Goal: Information Seeking & Learning: Learn about a topic

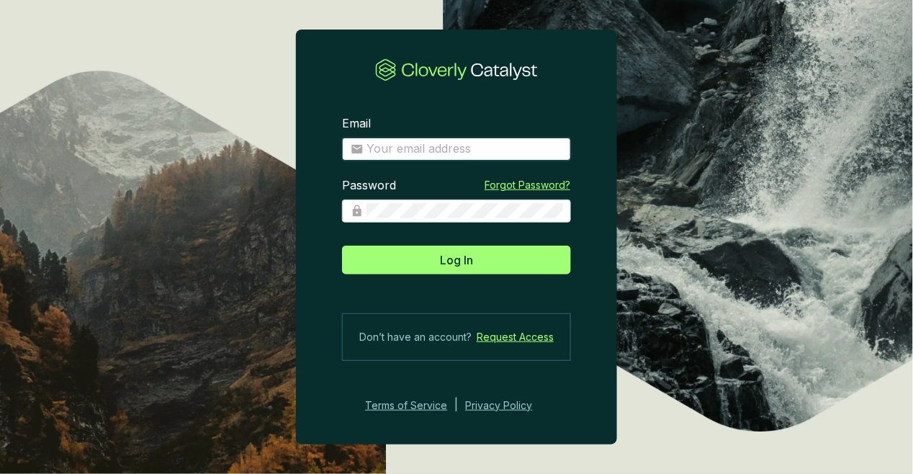
click at [423, 145] on input "Email" at bounding box center [465, 149] width 196 height 16
type input "diana@bioforestal.mx"
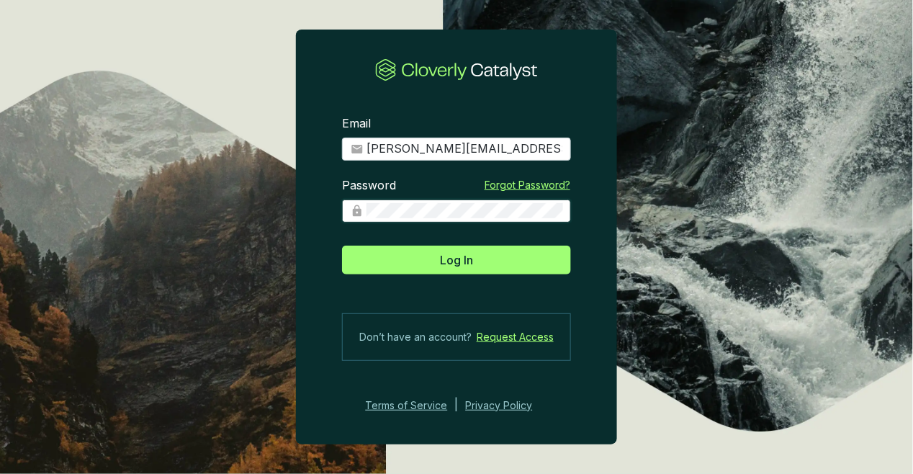
click at [342, 246] on button "Log In" at bounding box center [456, 260] width 229 height 29
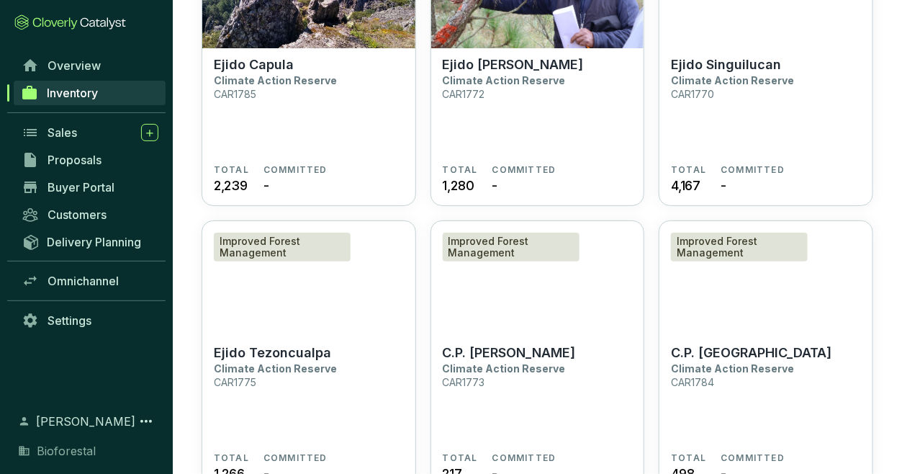
scroll to position [4254, 0]
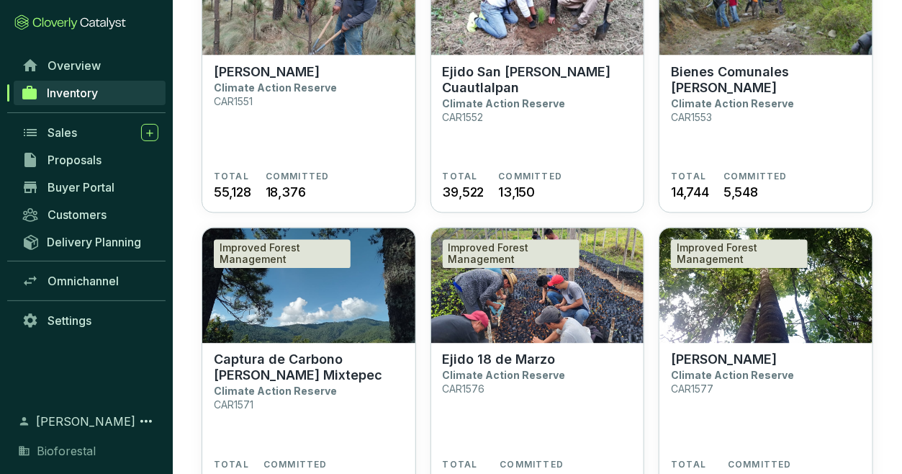
scroll to position [2846, 0]
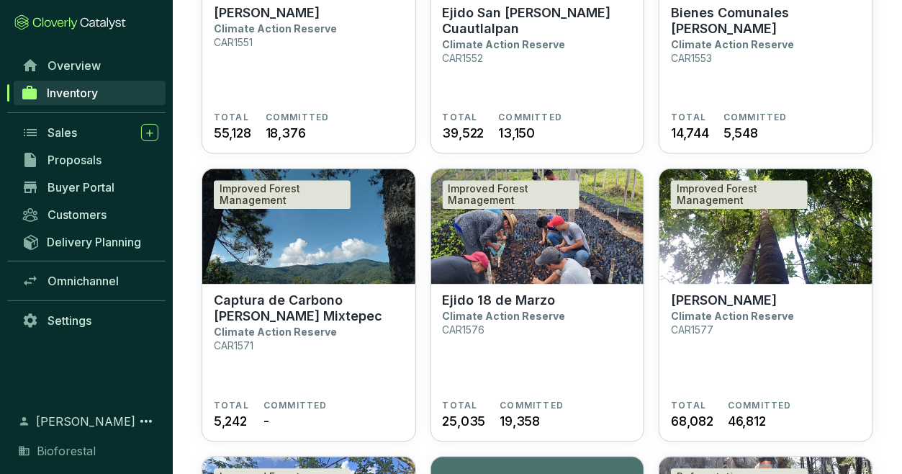
click at [567, 320] on section "Ejido 18 de Marzo Climate Action Reserve CAR1576" at bounding box center [538, 346] width 190 height 107
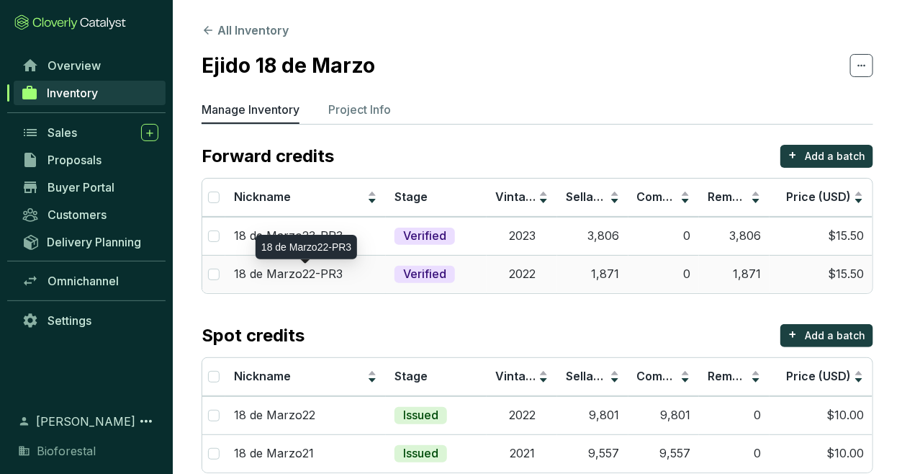
click at [370, 278] on div "18 de Marzo22-PR3" at bounding box center [305, 274] width 143 height 16
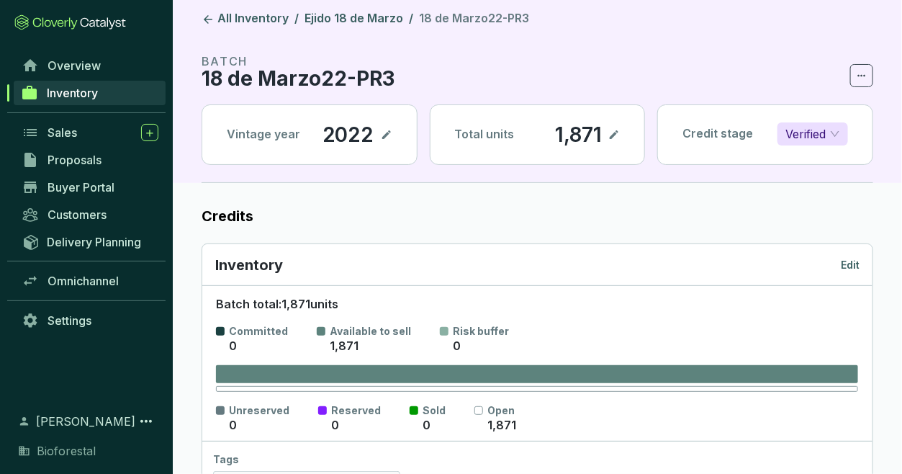
scroll to position [6, 0]
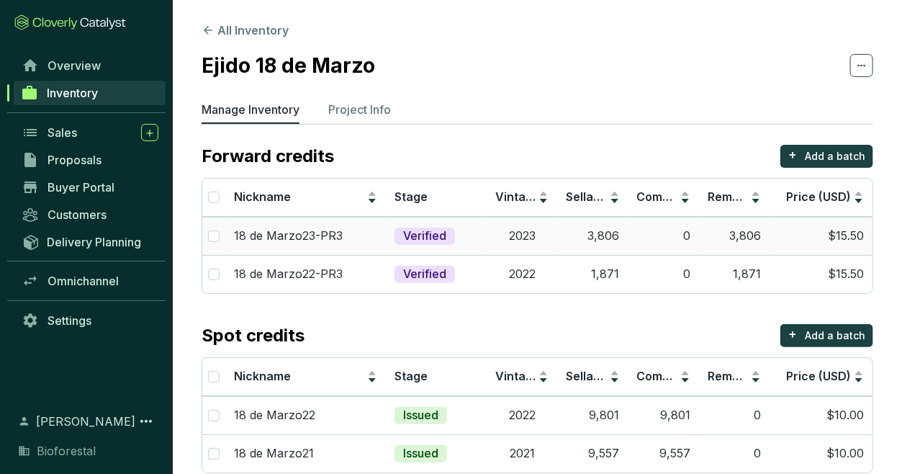
click at [461, 221] on td "Verified" at bounding box center [436, 236] width 101 height 38
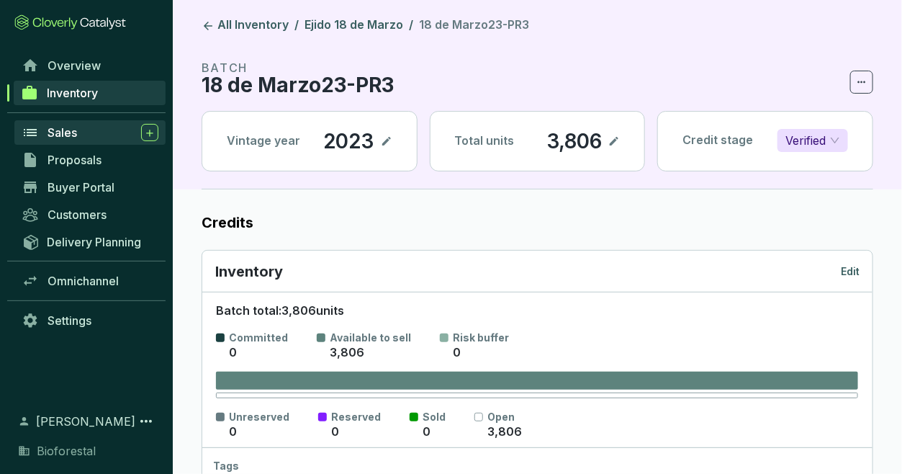
click at [91, 132] on div "Sales" at bounding box center [103, 132] width 111 height 17
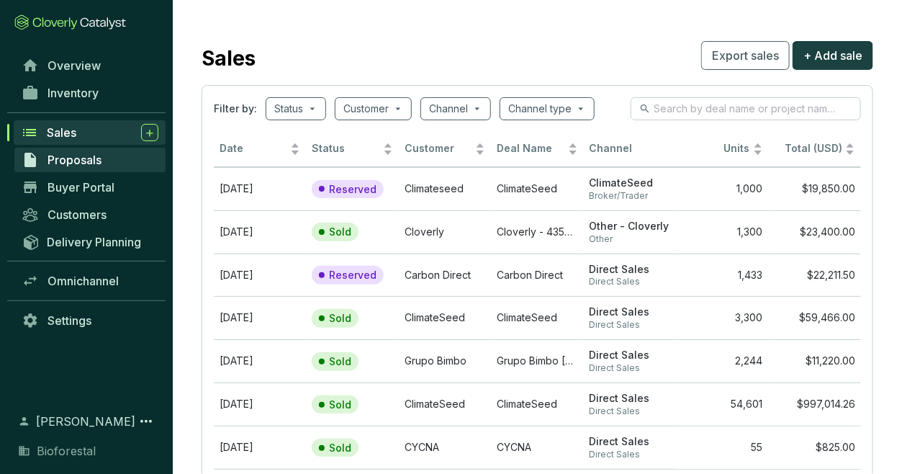
click at [113, 159] on link "Proposals" at bounding box center [89, 160] width 151 height 24
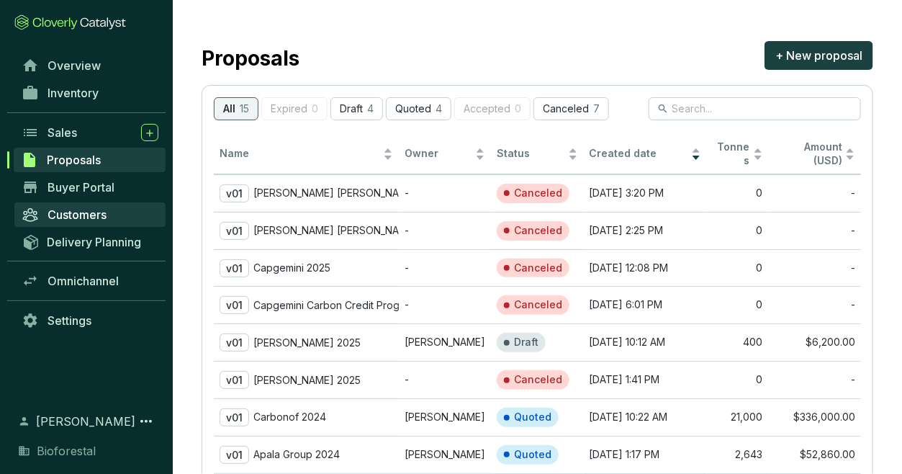
click at [101, 208] on span "Customers" at bounding box center [77, 214] width 59 height 14
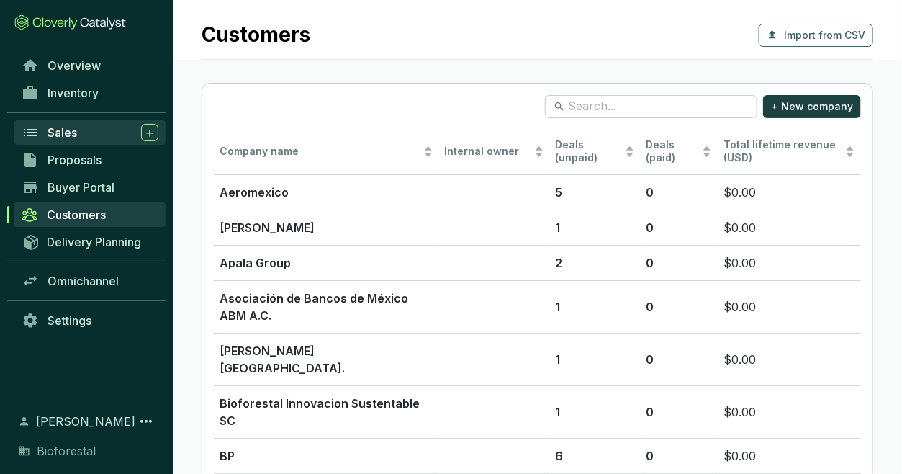
click at [100, 130] on div "Sales" at bounding box center [103, 132] width 111 height 17
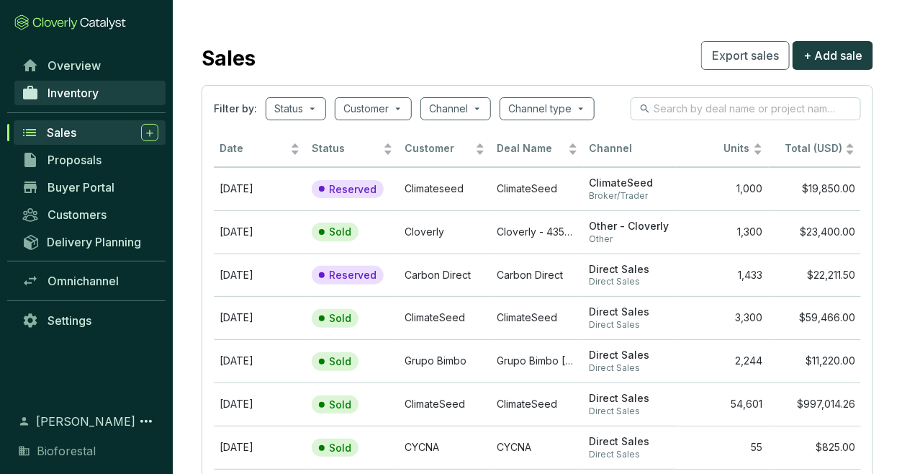
click at [73, 98] on span "Inventory" at bounding box center [73, 93] width 51 height 14
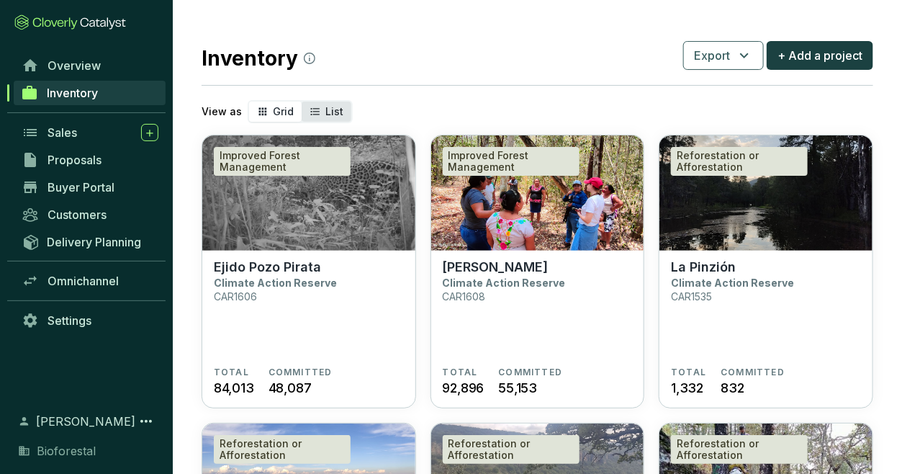
click at [310, 113] on icon "segmented control" at bounding box center [316, 111] width 12 height 17
click at [302, 102] on input "List" at bounding box center [302, 102] width 0 height 0
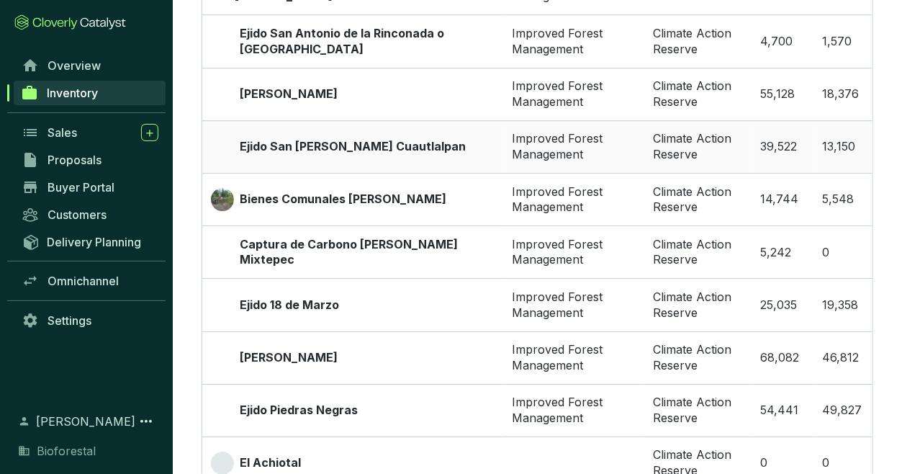
scroll to position [1531, 0]
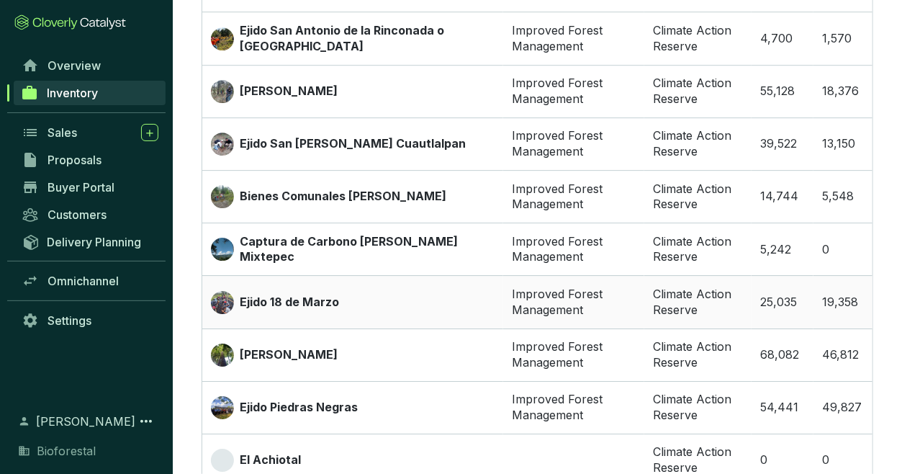
click at [503, 293] on td "Improved Forest Management" at bounding box center [573, 301] width 141 height 53
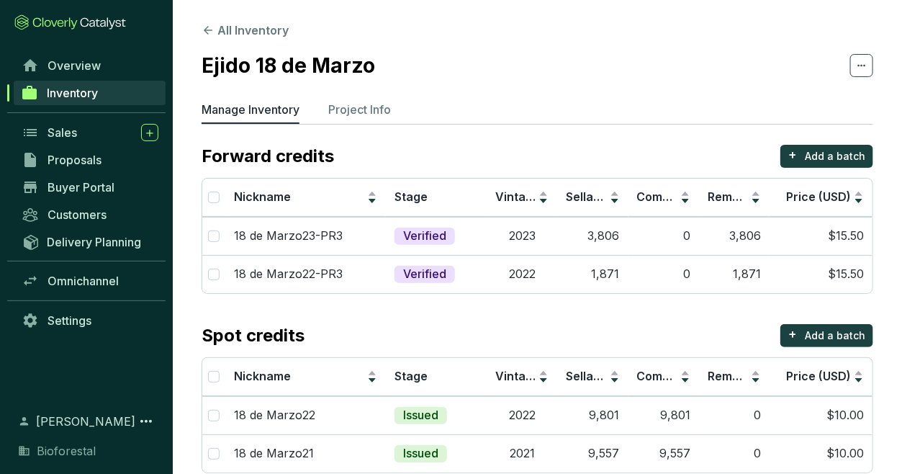
scroll to position [24, 0]
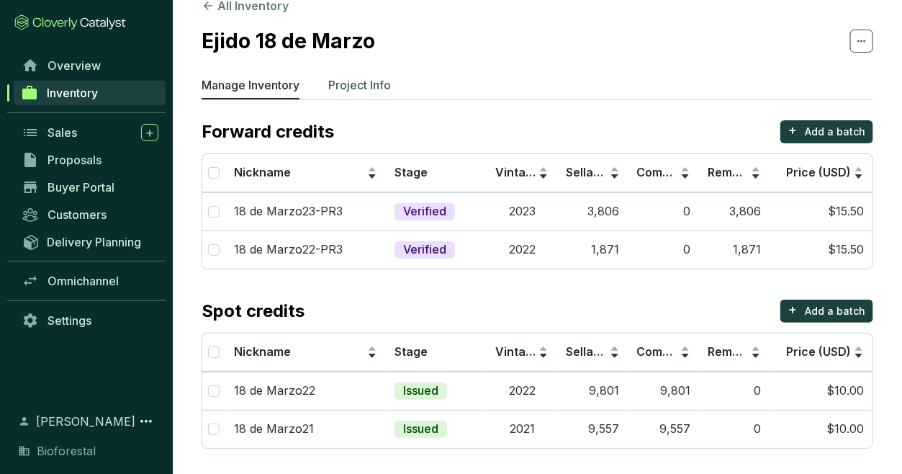
click at [365, 82] on p "Project Info" at bounding box center [359, 84] width 63 height 17
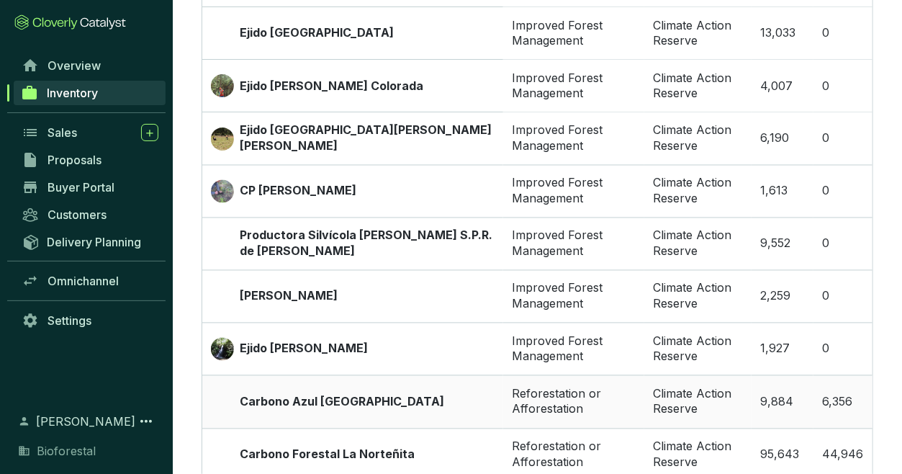
scroll to position [864, 0]
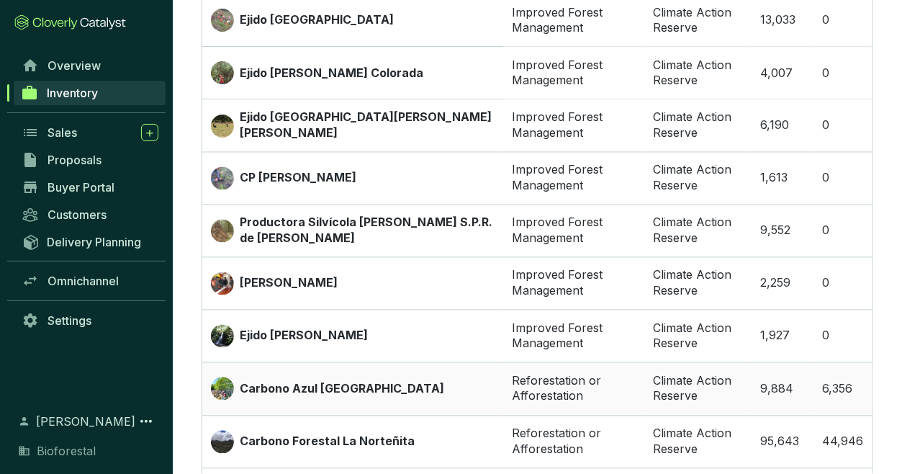
click at [338, 368] on td "Carbono Azul Playa Tortuga" at bounding box center [352, 388] width 301 height 53
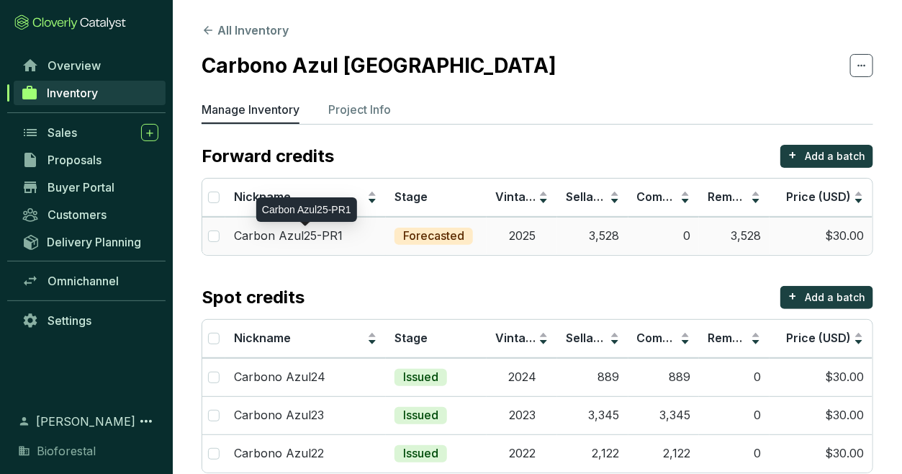
click at [331, 233] on p "Carbon Azul25-PR1" at bounding box center [288, 236] width 109 height 16
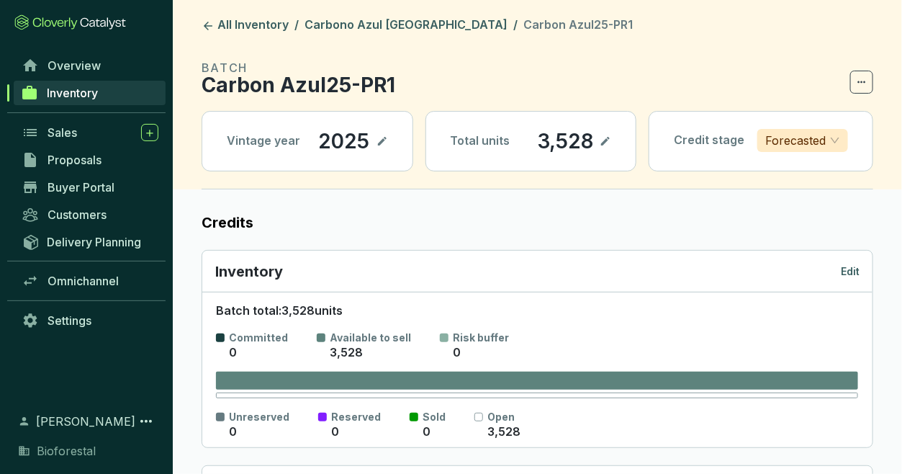
click at [94, 89] on span "Inventory" at bounding box center [72, 93] width 51 height 14
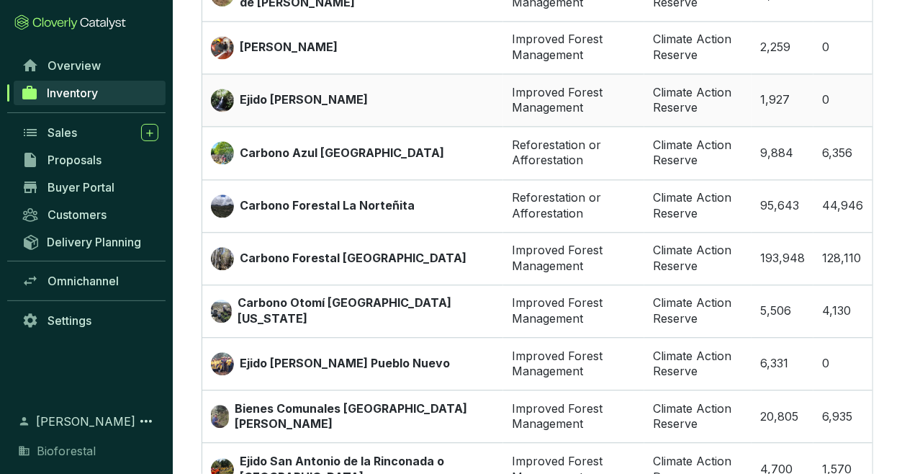
scroll to position [1102, 0]
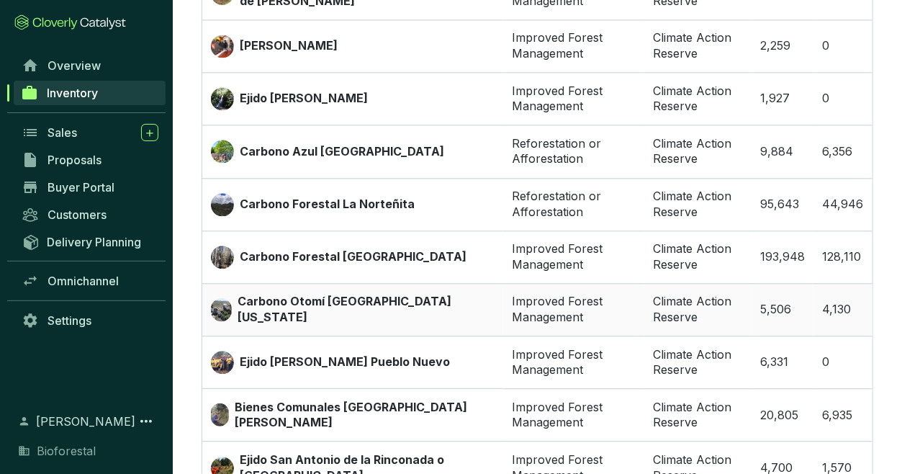
click at [388, 308] on div "Carbono Otomí La Florida" at bounding box center [353, 309] width 284 height 31
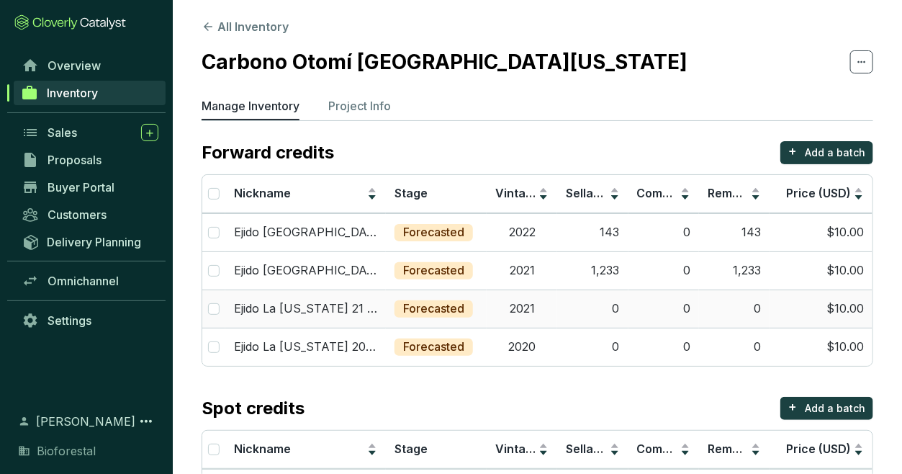
scroll to position [11, 0]
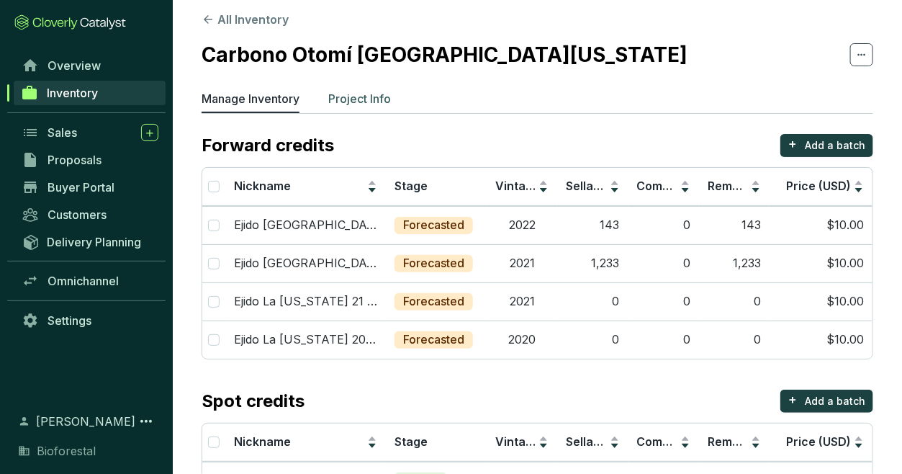
click at [355, 98] on p "Project Info" at bounding box center [359, 98] width 63 height 17
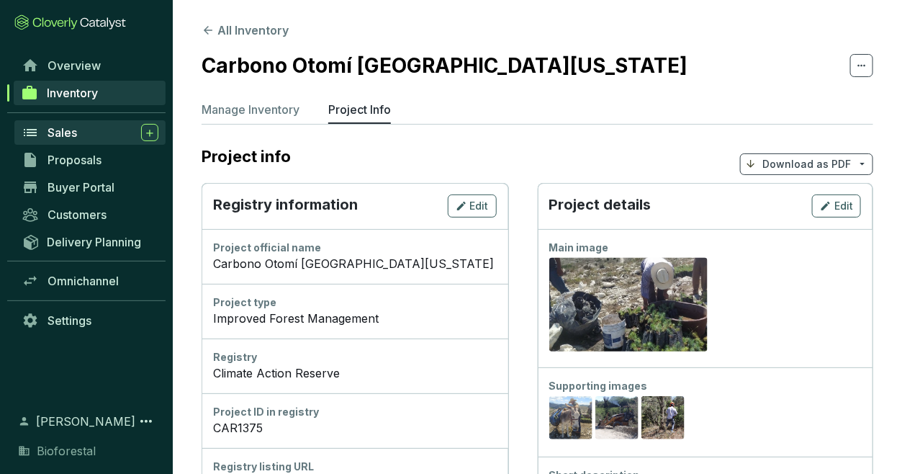
click at [96, 125] on div "Sales" at bounding box center [103, 132] width 111 height 17
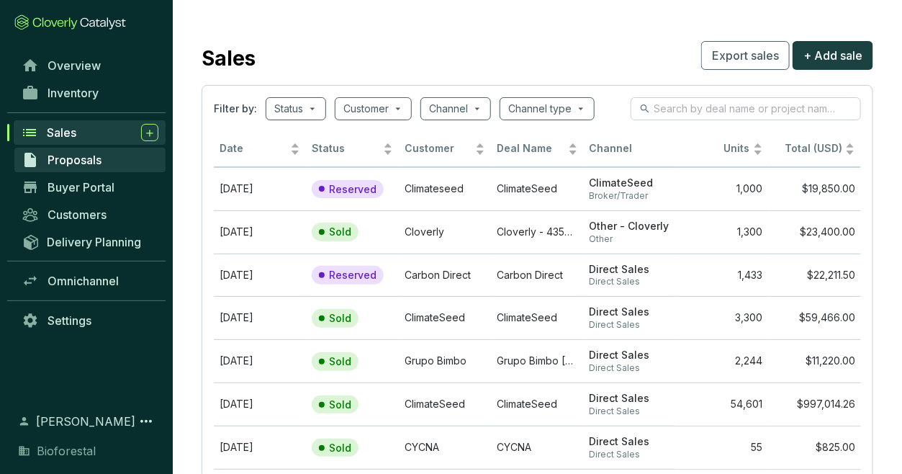
click at [104, 156] on link "Proposals" at bounding box center [89, 160] width 151 height 24
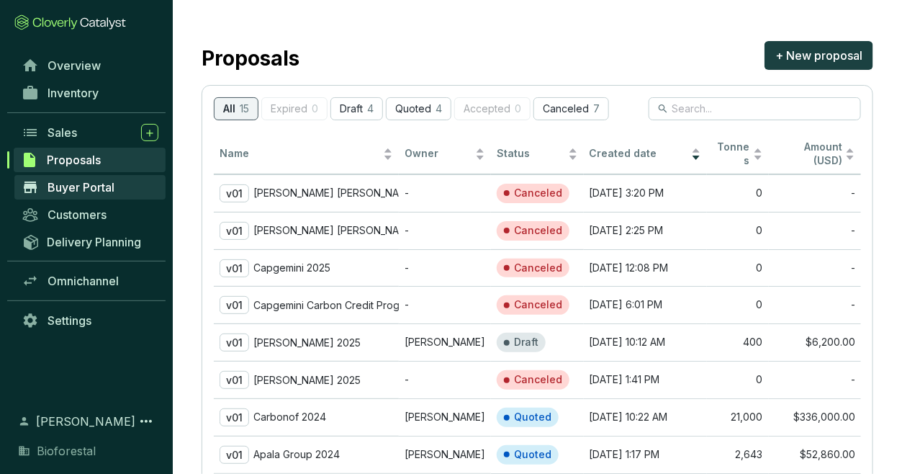
click at [104, 186] on span "Buyer Portal" at bounding box center [81, 187] width 67 height 14
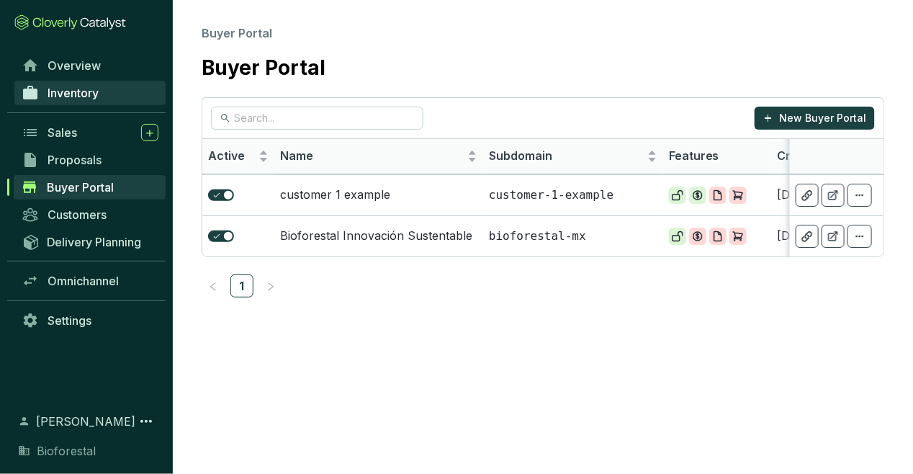
click at [89, 91] on span "Inventory" at bounding box center [73, 93] width 51 height 14
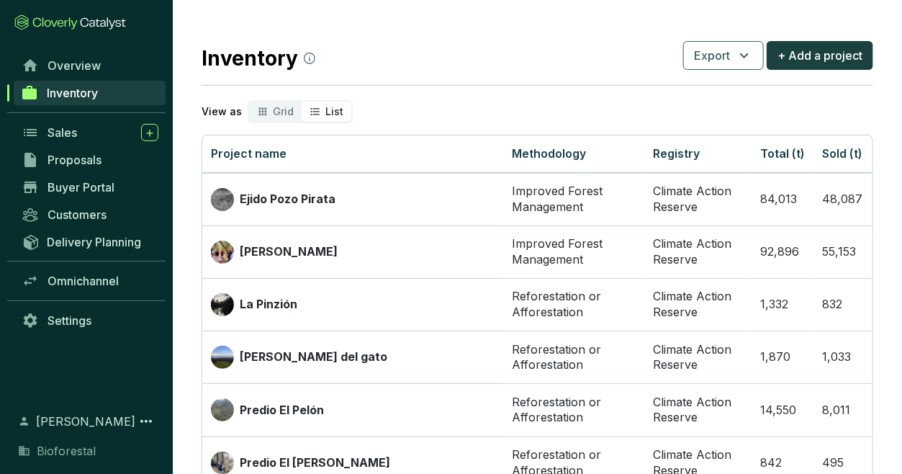
click at [315, 109] on icon "segmented control" at bounding box center [315, 111] width 9 height 7
click at [302, 102] on input "List" at bounding box center [302, 102] width 0 height 0
click at [315, 109] on icon "segmented control" at bounding box center [315, 111] width 9 height 7
click at [302, 102] on input "List" at bounding box center [302, 102] width 0 height 0
click at [289, 109] on span "Grid" at bounding box center [283, 111] width 21 height 12
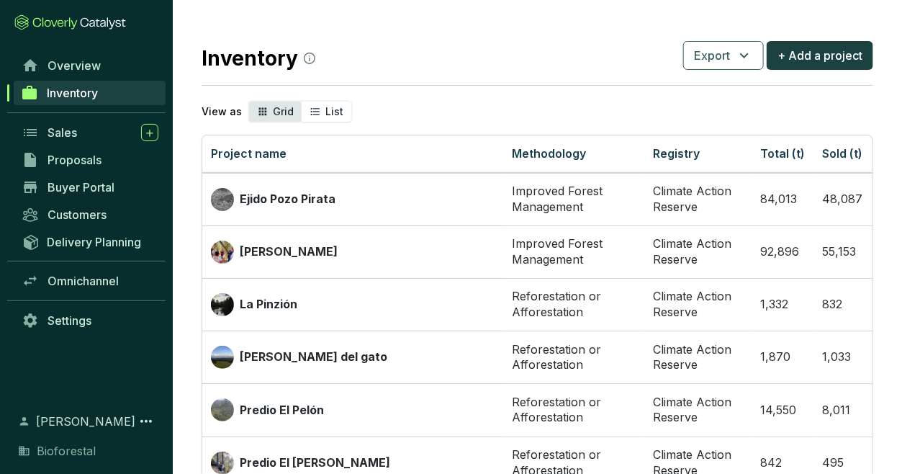
click at [249, 102] on input "Grid" at bounding box center [249, 102] width 0 height 0
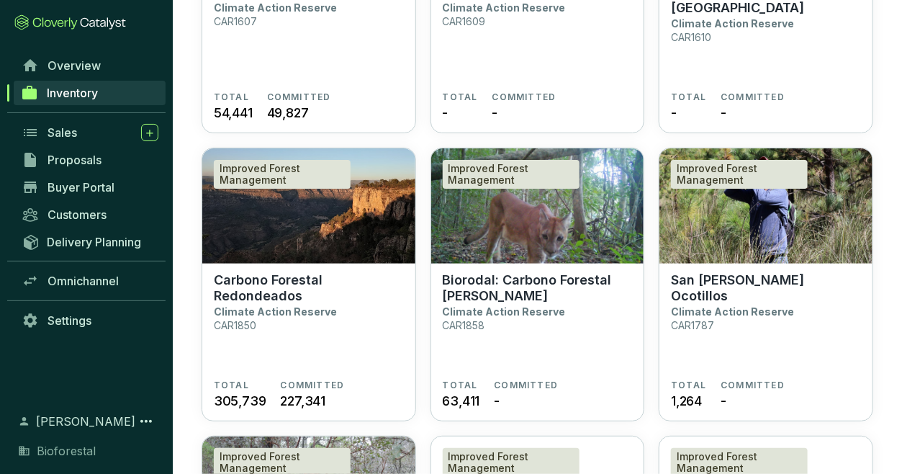
scroll to position [3445, 0]
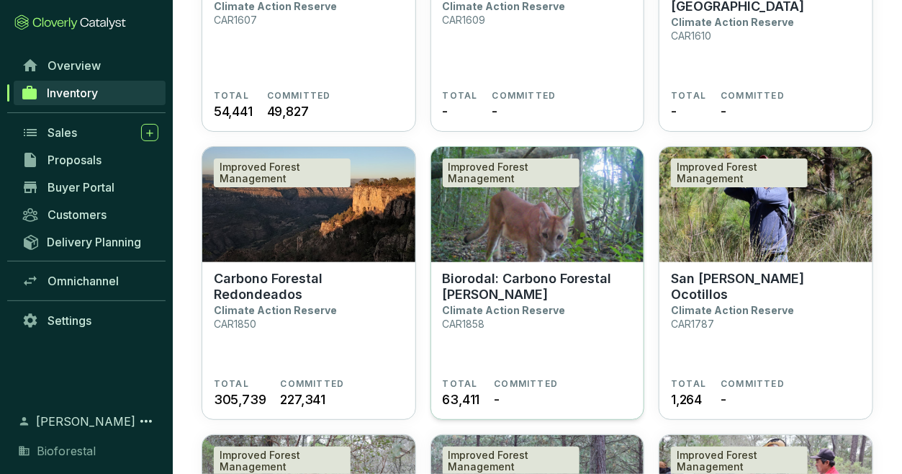
click at [557, 274] on p "Biorodal: Carbono Forestal [PERSON_NAME]" at bounding box center [538, 287] width 190 height 32
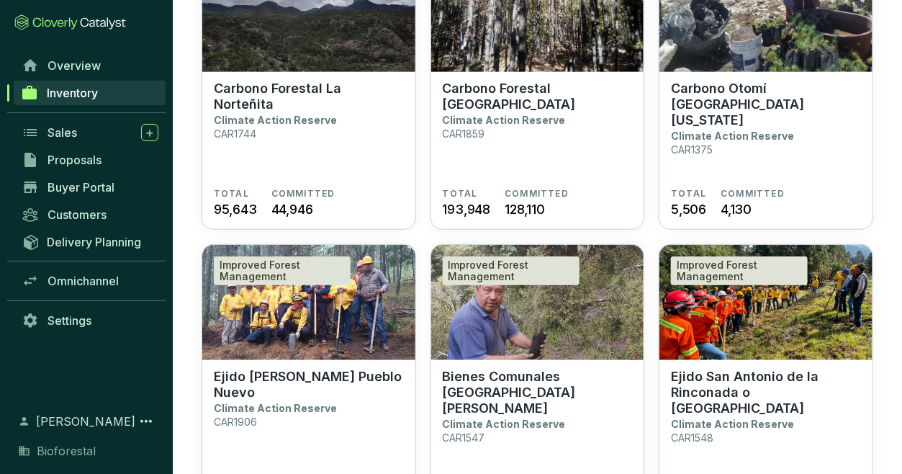
scroll to position [2239, 0]
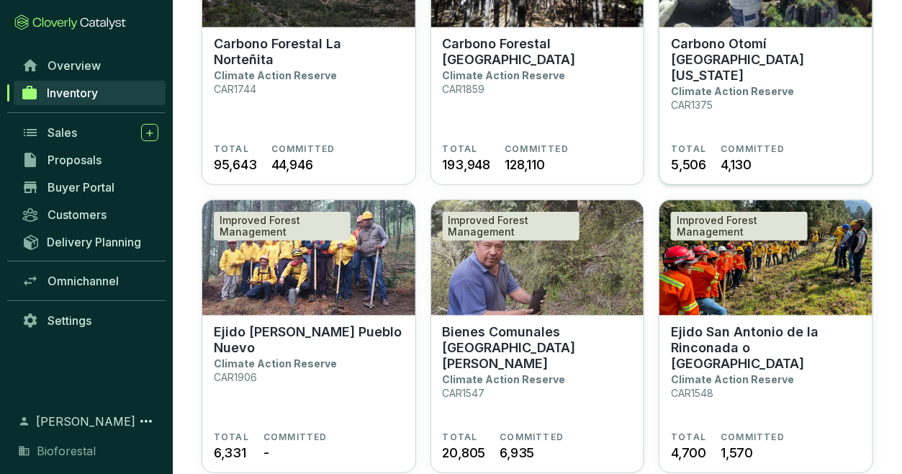
click at [745, 93] on section "Carbono Otomí La Florida Climate Action Reserve CAR1375" at bounding box center [766, 89] width 190 height 107
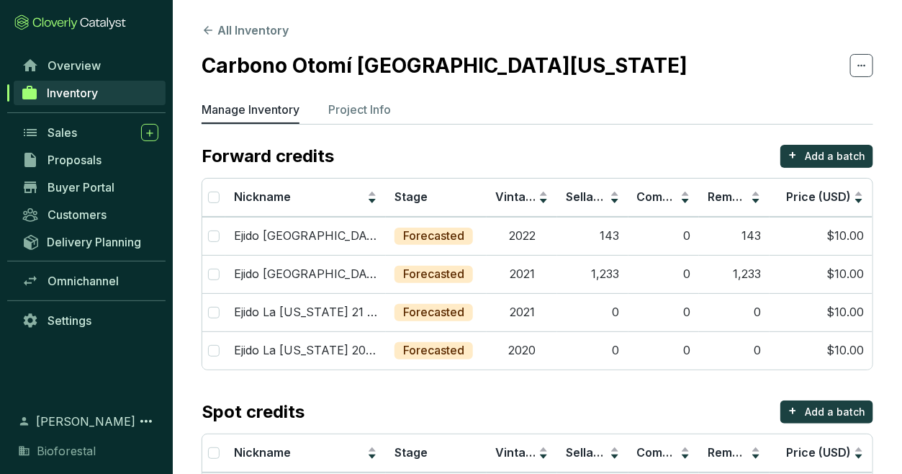
click at [121, 92] on link "Inventory" at bounding box center [90, 93] width 152 height 24
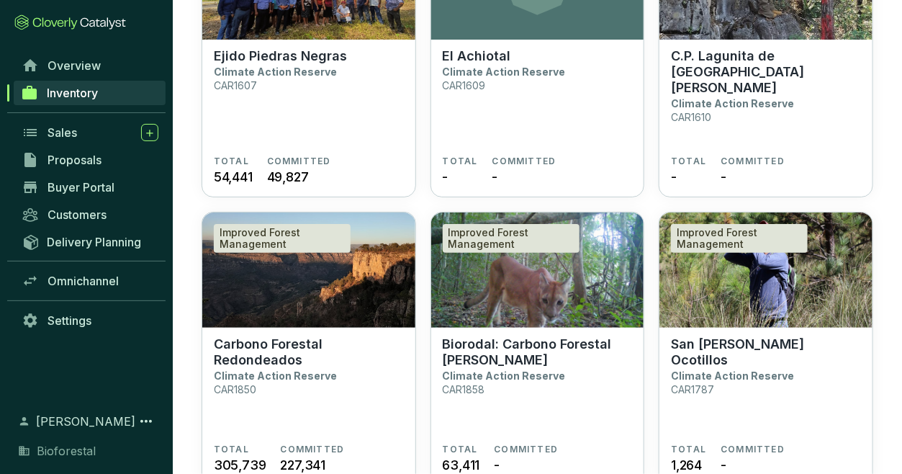
scroll to position [3399, 0]
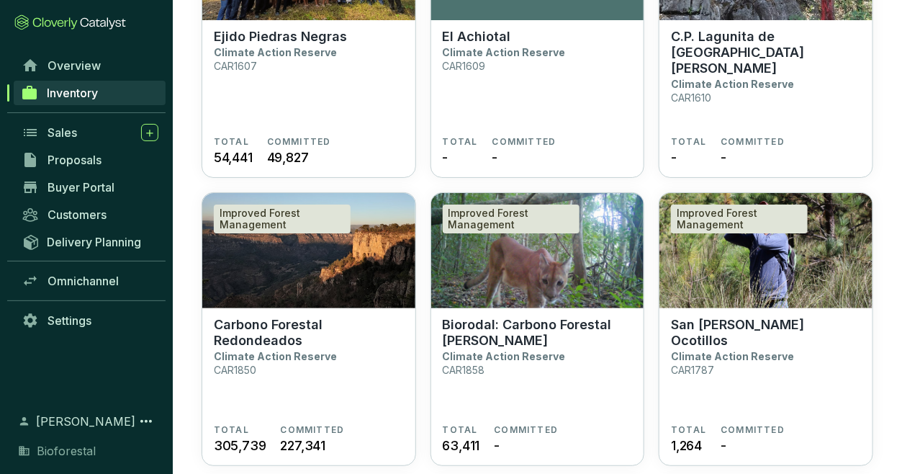
click at [471, 294] on img at bounding box center [537, 250] width 213 height 115
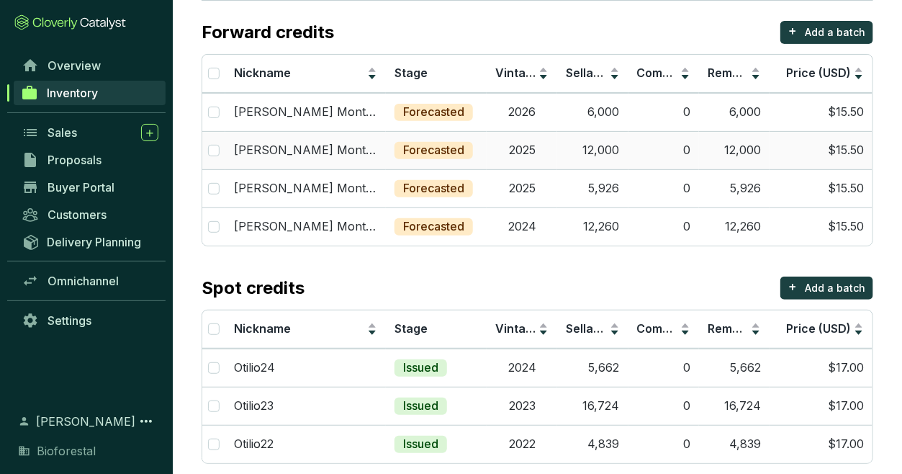
scroll to position [138, 0]
